Goal: Task Accomplishment & Management: Manage account settings

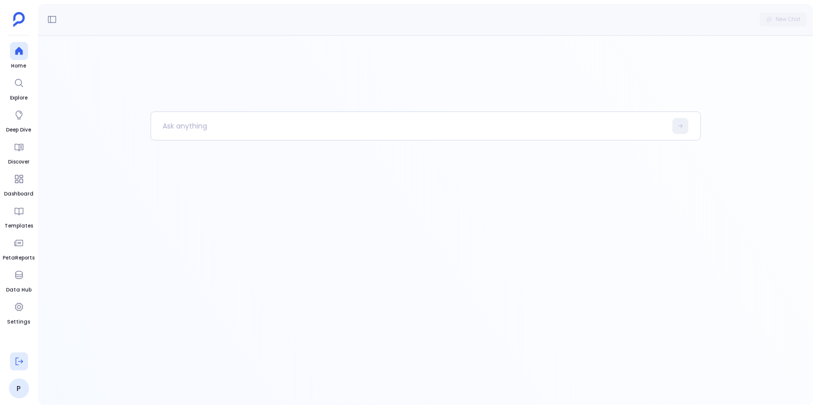
click at [19, 364] on icon at bounding box center [19, 362] width 10 height 10
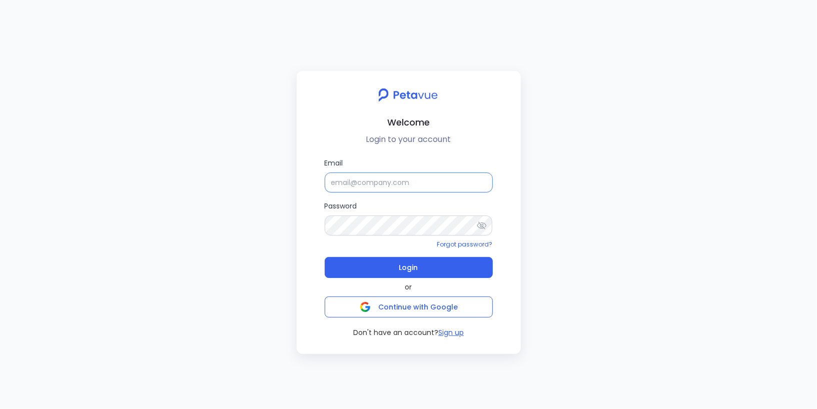
click at [349, 180] on input "Email" at bounding box center [409, 183] width 168 height 20
paste input "[EMAIL_ADDRESS][DOMAIN_NAME]"
type input "[EMAIL_ADDRESS][DOMAIN_NAME]"
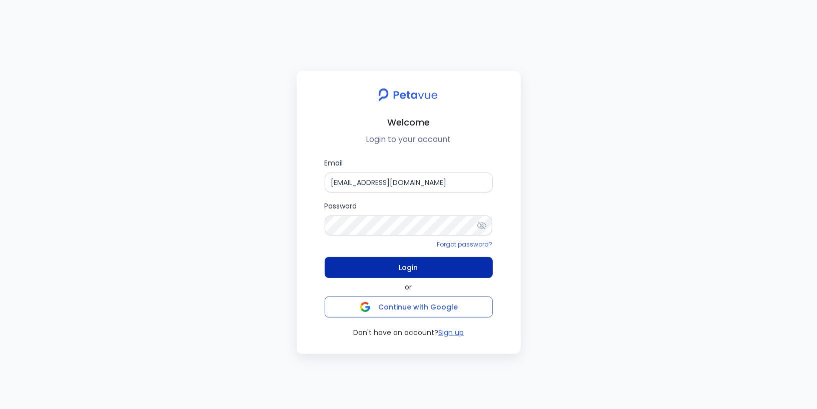
click at [377, 270] on button "Login" at bounding box center [409, 267] width 168 height 21
